Goal: Information Seeking & Learning: Understand process/instructions

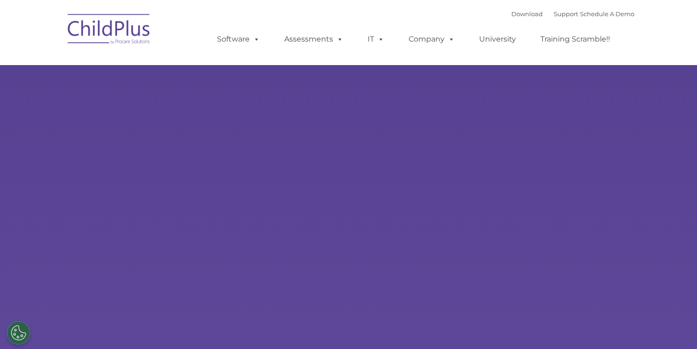
select select "MEDIUM"
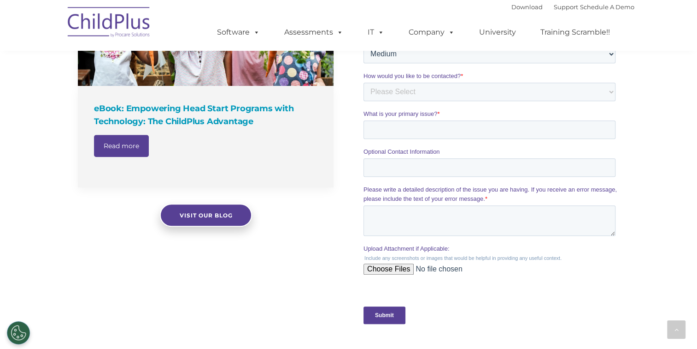
scroll to position [576, 0]
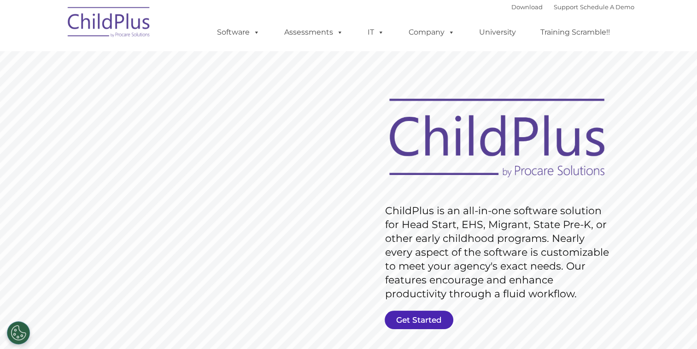
click at [423, 318] on link "Get Started" at bounding box center [419, 319] width 69 height 18
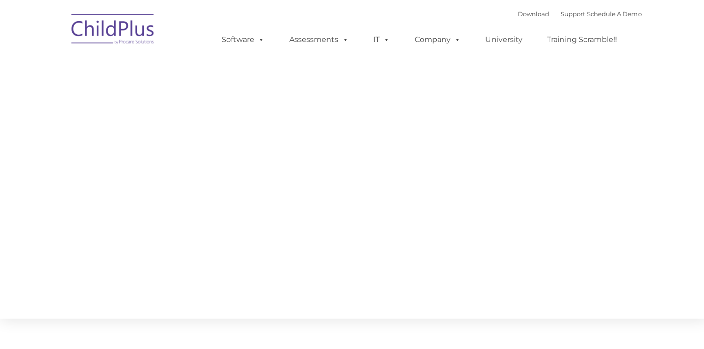
type input ""
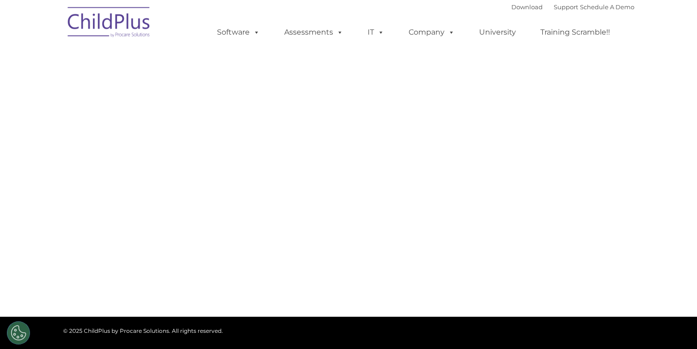
select select "MEDIUM"
